Goal: Information Seeking & Learning: Check status

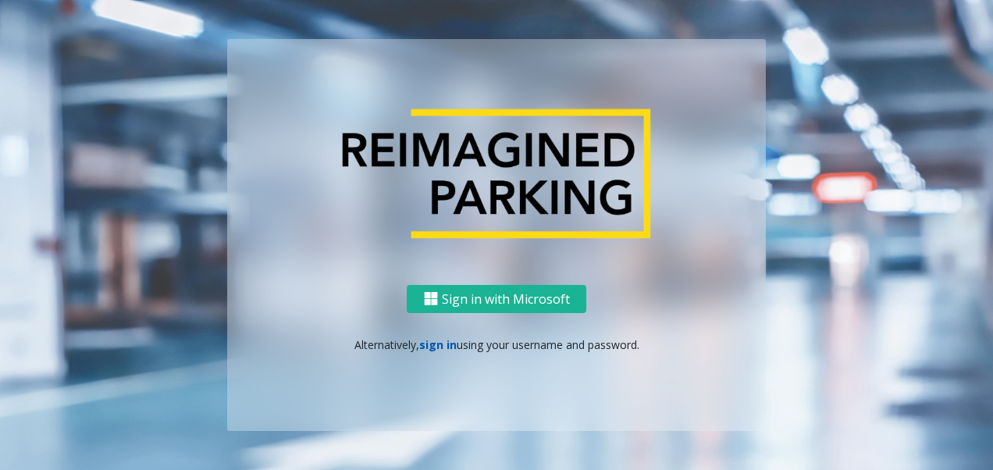
click at [440, 340] on link "sign in" at bounding box center [437, 344] width 37 height 15
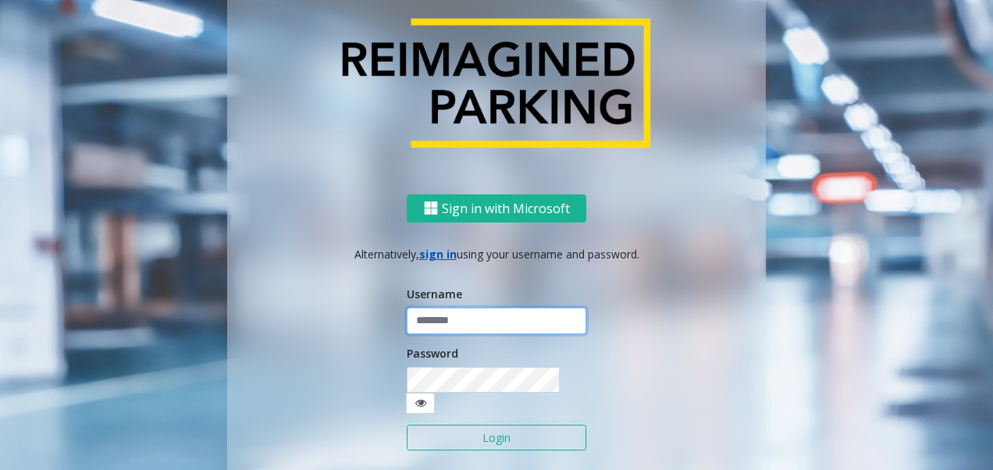
type input "*******"
click at [483, 432] on button "Login" at bounding box center [497, 438] width 180 height 27
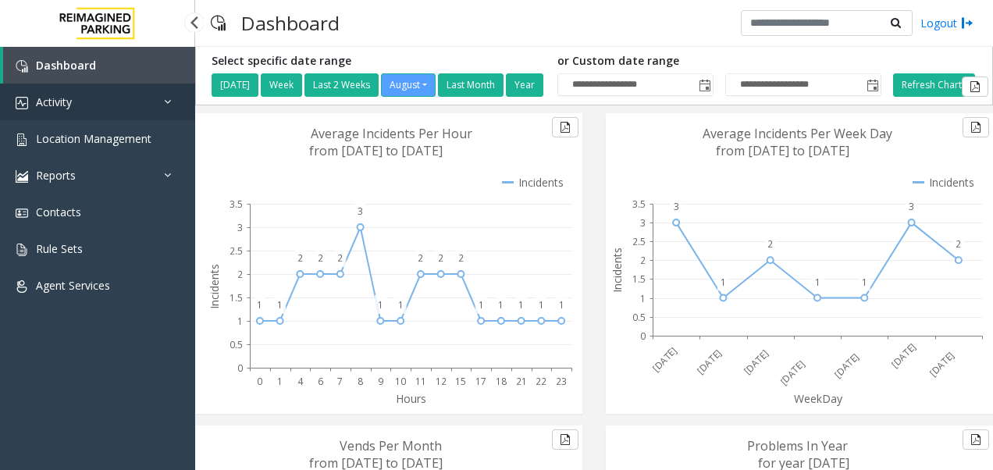
click at [123, 97] on link "Activity" at bounding box center [97, 102] width 195 height 37
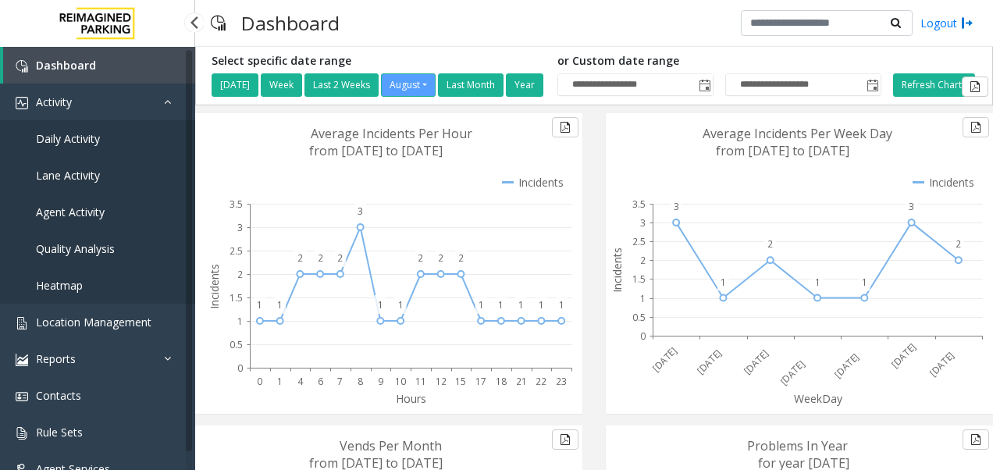
click at [123, 147] on link "Daily Activity" at bounding box center [97, 138] width 195 height 37
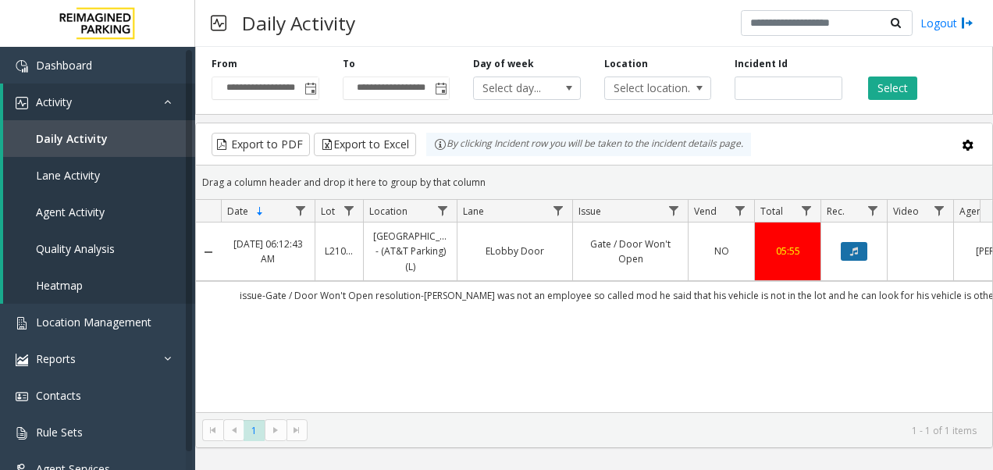
click at [857, 248] on button "Data table" at bounding box center [854, 251] width 27 height 19
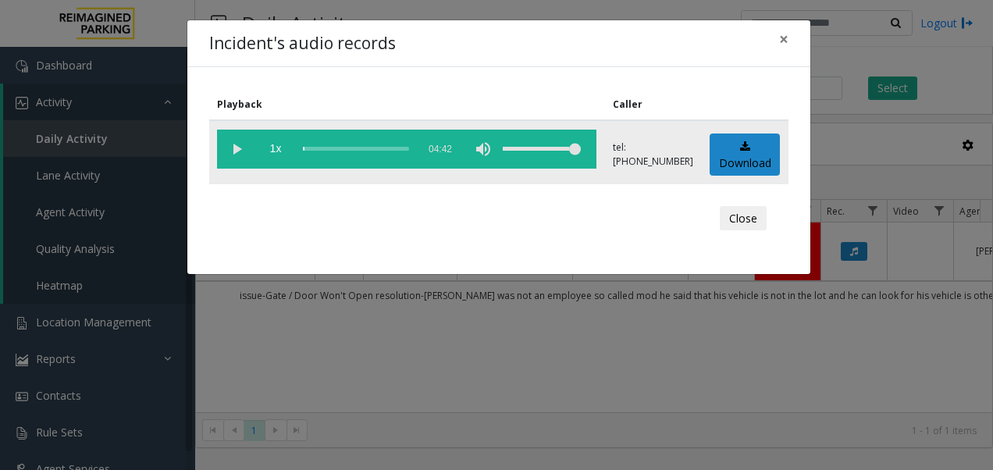
click at [236, 145] on vg-play-pause at bounding box center [236, 149] width 39 height 39
click at [780, 37] on span "×" at bounding box center [783, 39] width 9 height 22
